Goal: Communication & Community: Share content

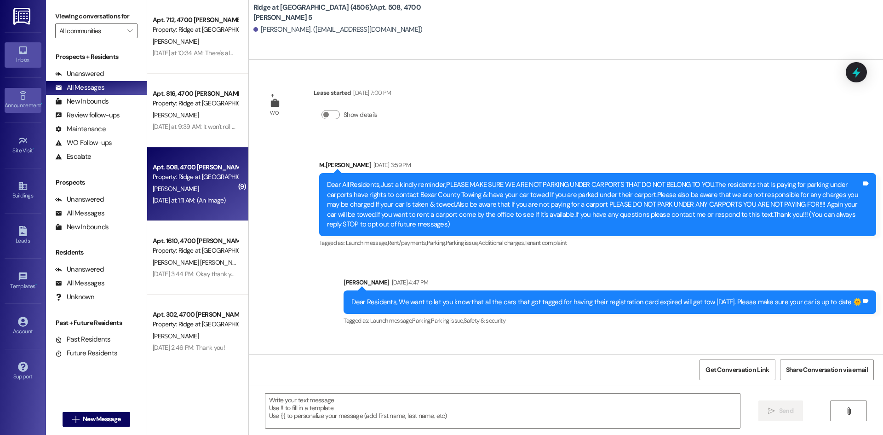
scroll to position [11835, 0]
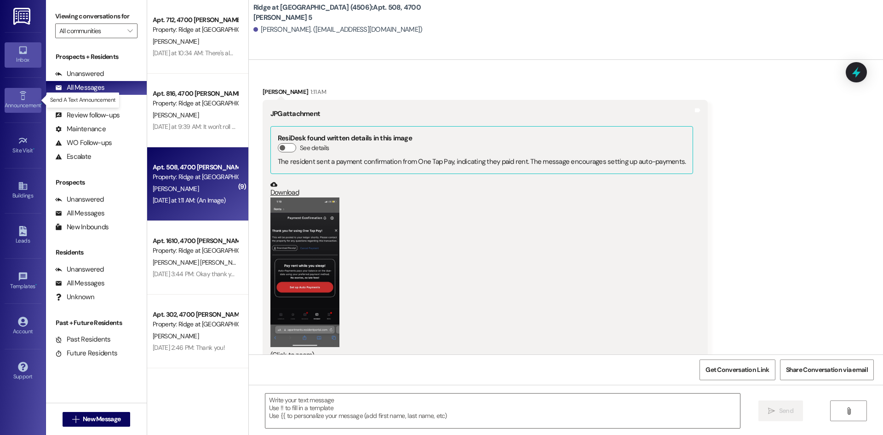
click at [24, 93] on icon at bounding box center [22, 95] width 6 height 9
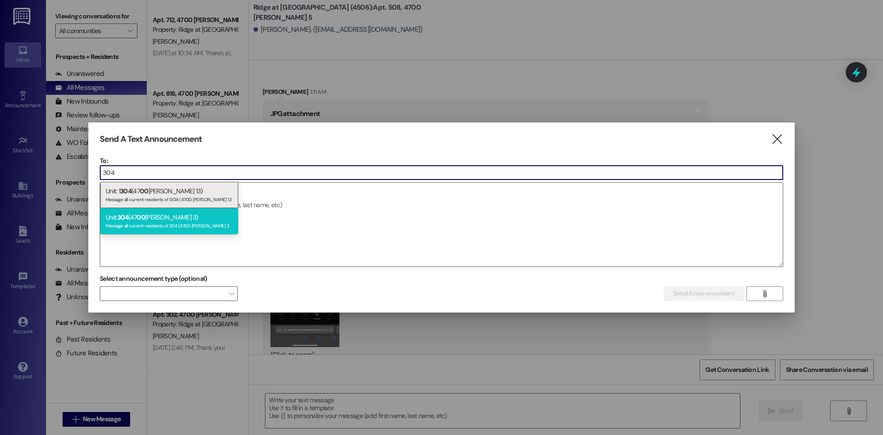
type input "304"
click at [132, 216] on div "Unit: 304 (47 00 [PERSON_NAME] 3) Message all current residents of 304 (4700 [P…" at bounding box center [169, 221] width 138 height 26
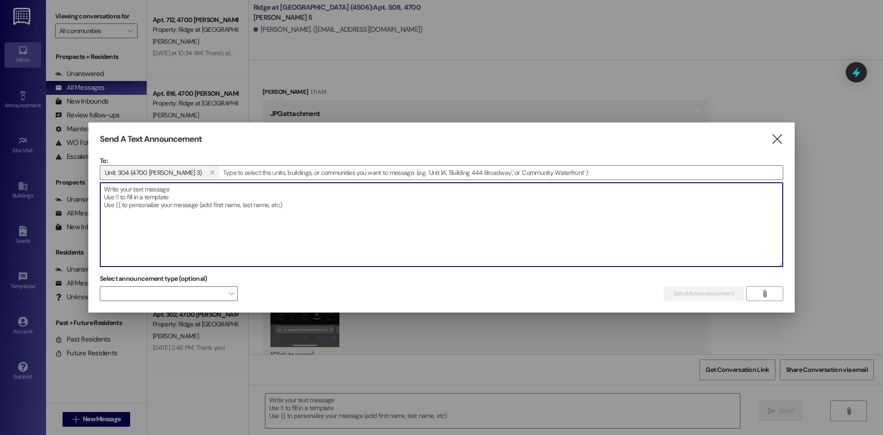
paste textarea "I'm sorry were filing eviction [DATE] your balance Is way to high & we are forc…"
type textarea "I'm sorry were filing eviction [DATE] your balance Is way to high & we are forc…"
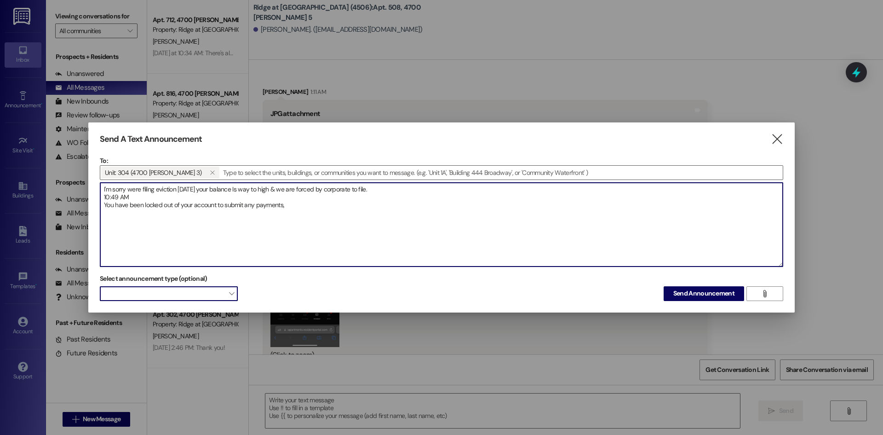
click at [221, 289] on span at bounding box center [169, 293] width 138 height 15
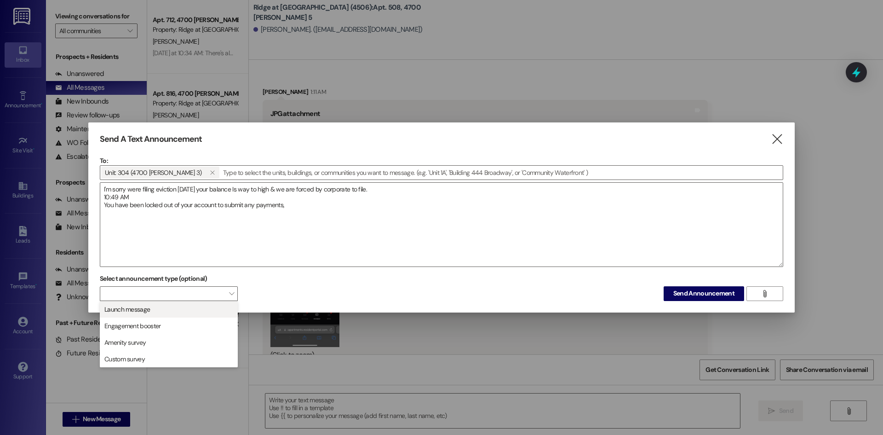
click at [212, 316] on button "Launch message" at bounding box center [169, 309] width 138 height 17
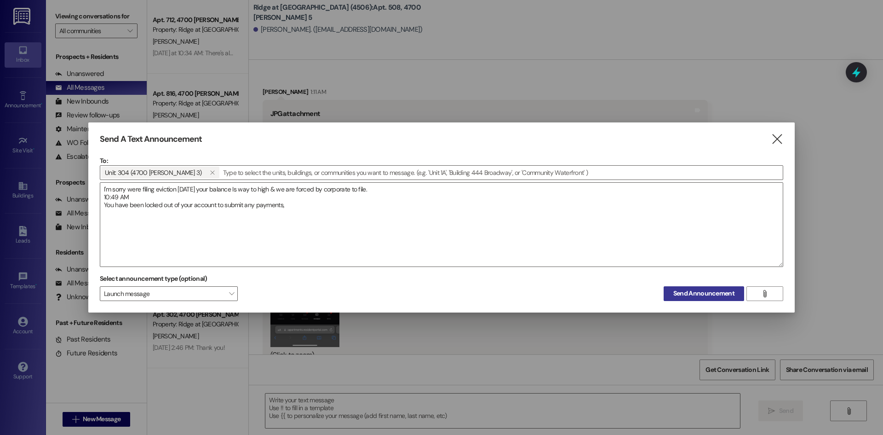
click at [702, 289] on span "Send Announcement" at bounding box center [703, 293] width 61 height 10
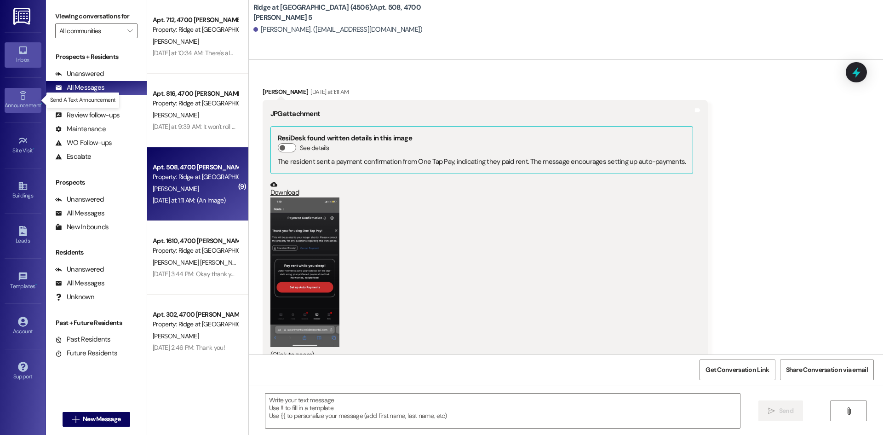
click at [18, 99] on icon at bounding box center [23, 96] width 10 height 10
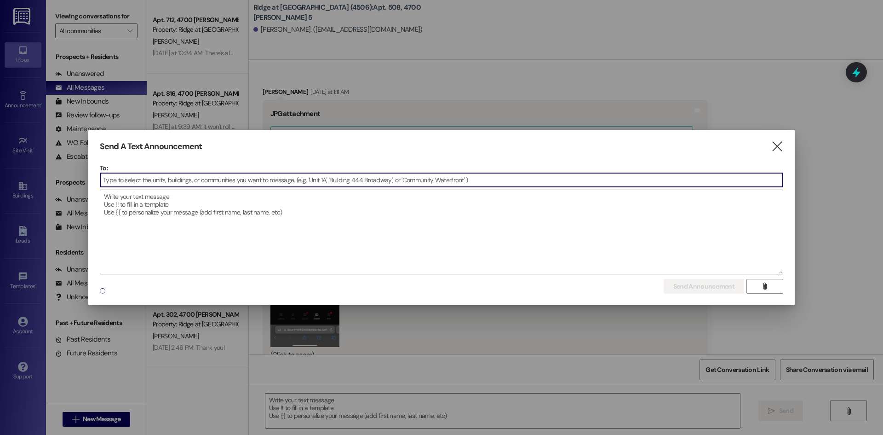
click at [127, 184] on input at bounding box center [441, 180] width 683 height 14
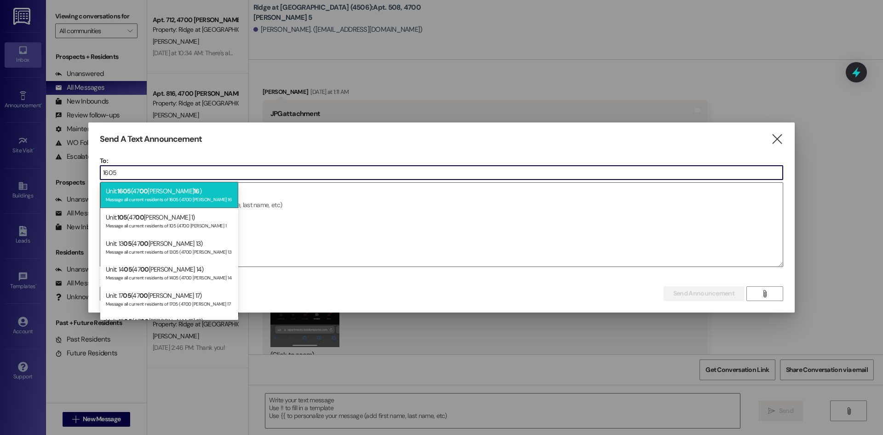
type input "1605"
click at [161, 196] on div "Message all current residents of 1605 (4700 [PERSON_NAME] 16" at bounding box center [169, 199] width 127 height 8
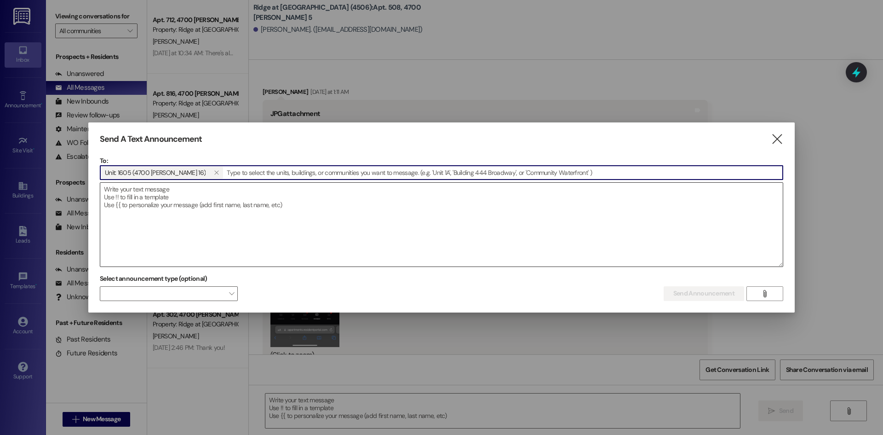
click at [138, 199] on textarea at bounding box center [441, 225] width 683 height 84
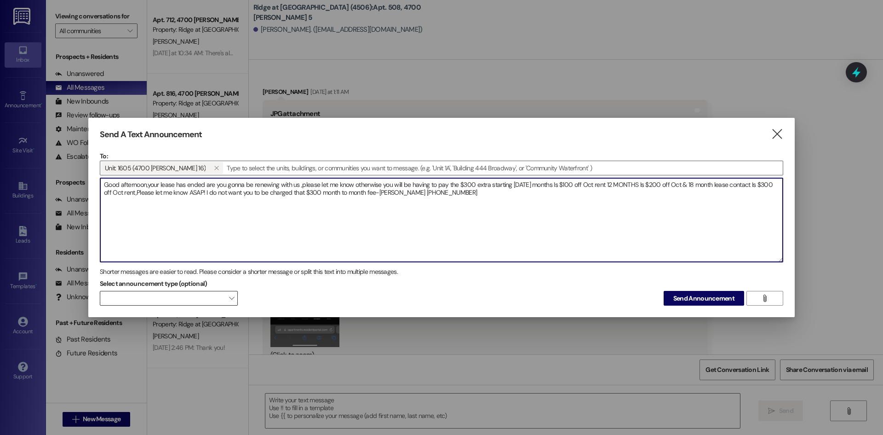
type textarea "Good afternoon,your lease has ended are you gonna be renewing with us ,please l…"
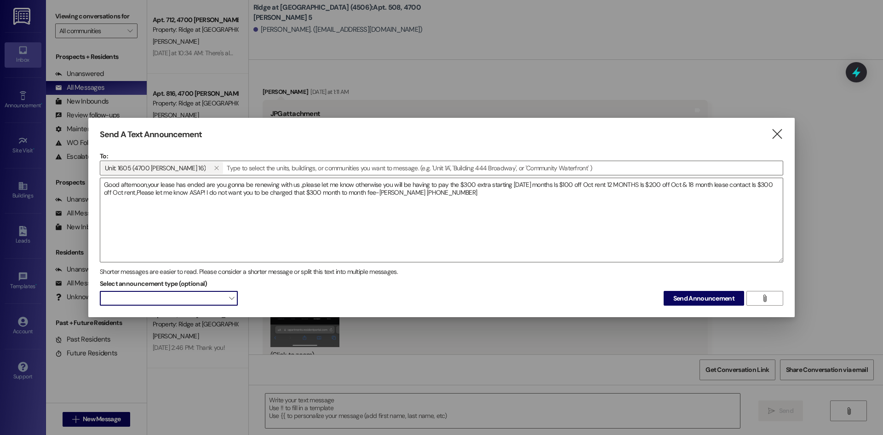
click at [229, 302] on span "" at bounding box center [231, 298] width 5 height 15
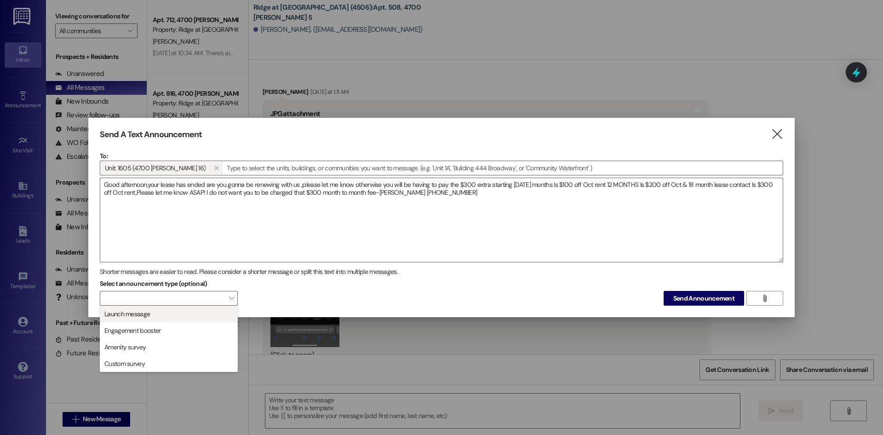
click at [199, 310] on span "Launch message" at bounding box center [169, 314] width 130 height 10
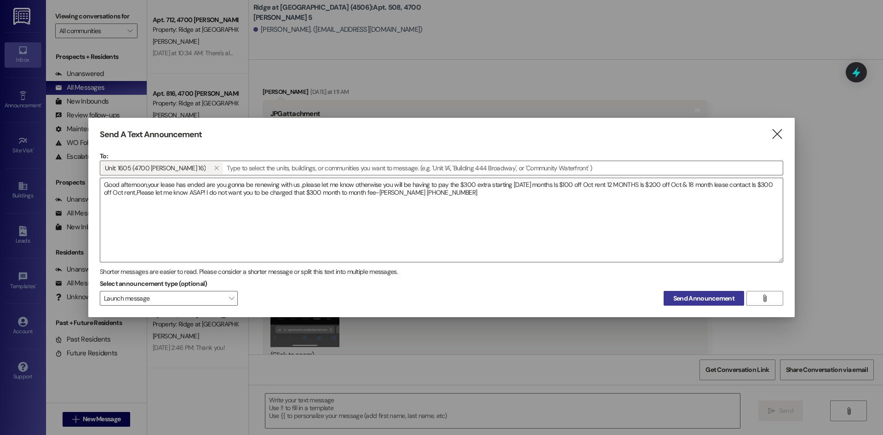
click at [683, 300] on span "Send Announcement" at bounding box center [703, 298] width 61 height 10
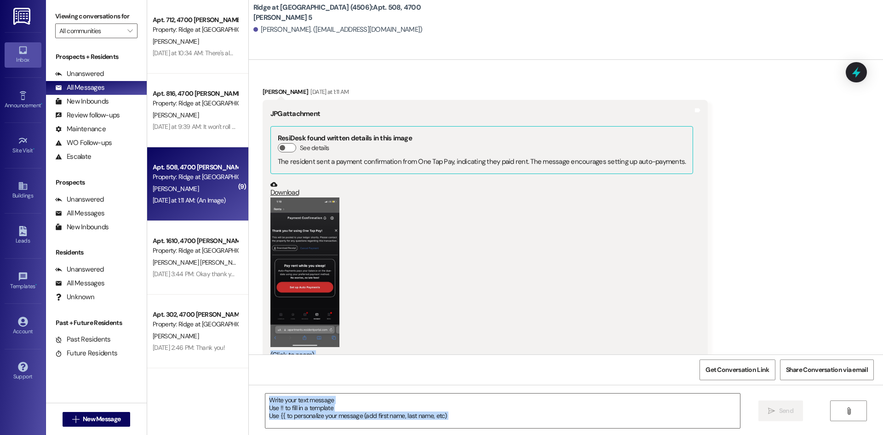
drag, startPoint x: 106, startPoint y: 184, endPoint x: 383, endPoint y: 235, distance: 282.0
click at [471, 288] on div "(Click to zoom)" at bounding box center [481, 278] width 423 height 162
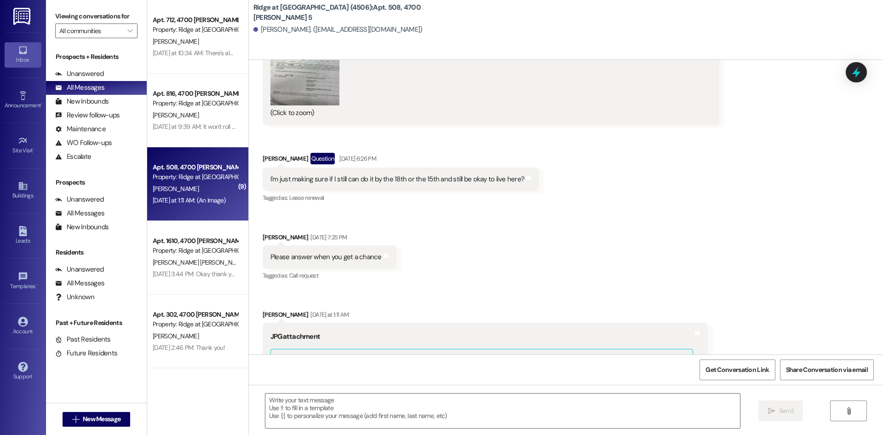
scroll to position [11607, 0]
